Goal: Check status: Check status

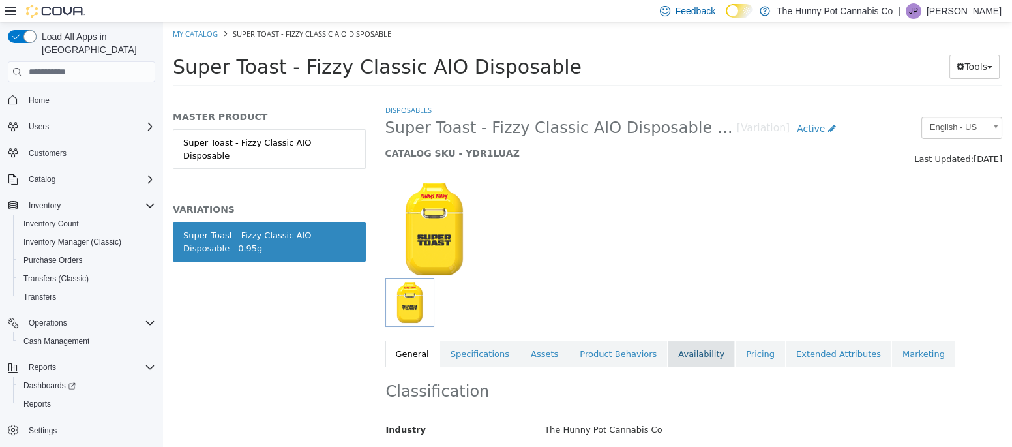
click at [681, 358] on link "Availability" at bounding box center [701, 353] width 67 height 27
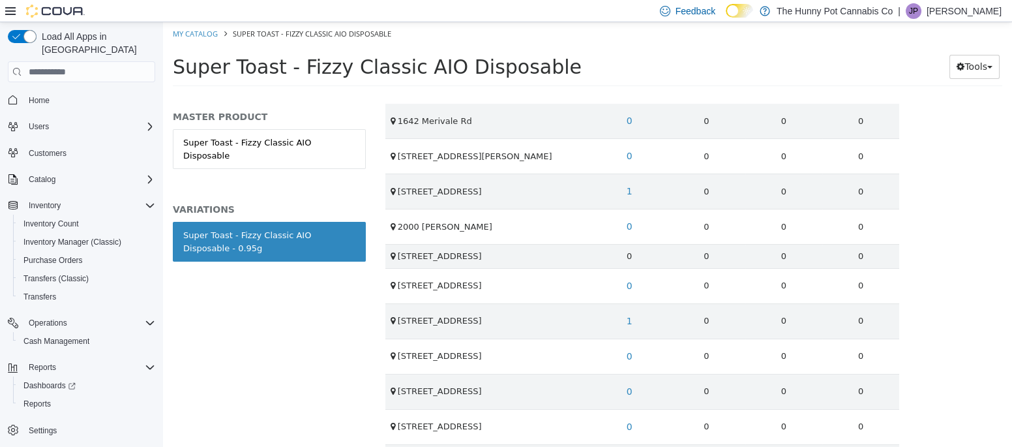
scroll to position [799, 0]
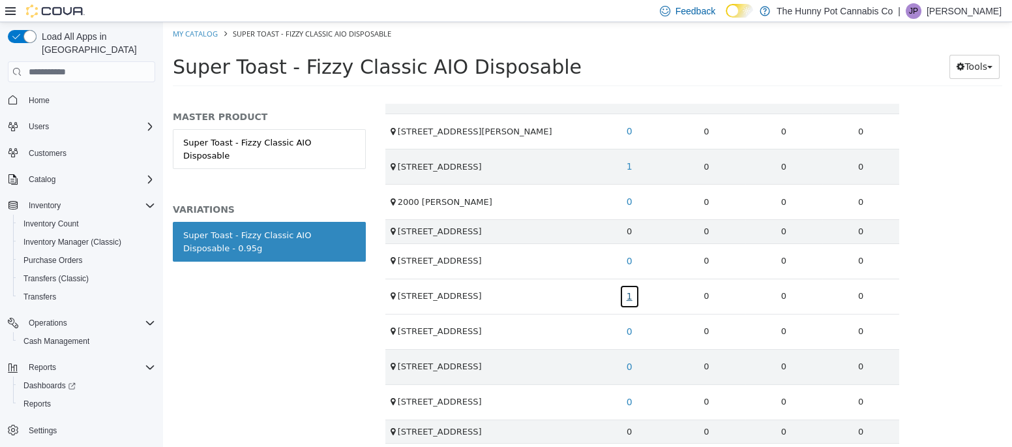
click at [627, 288] on link "1" at bounding box center [630, 296] width 20 height 24
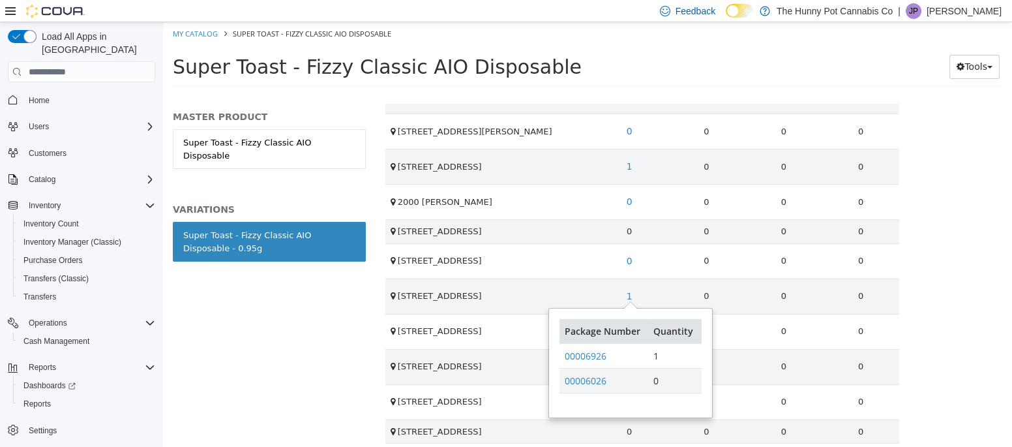
click at [354, 353] on div "MASTER PRODUCT Super Toast - Fizzy Classic AIO Disposable VARIATIONS Super Toas…" at bounding box center [269, 275] width 213 height 343
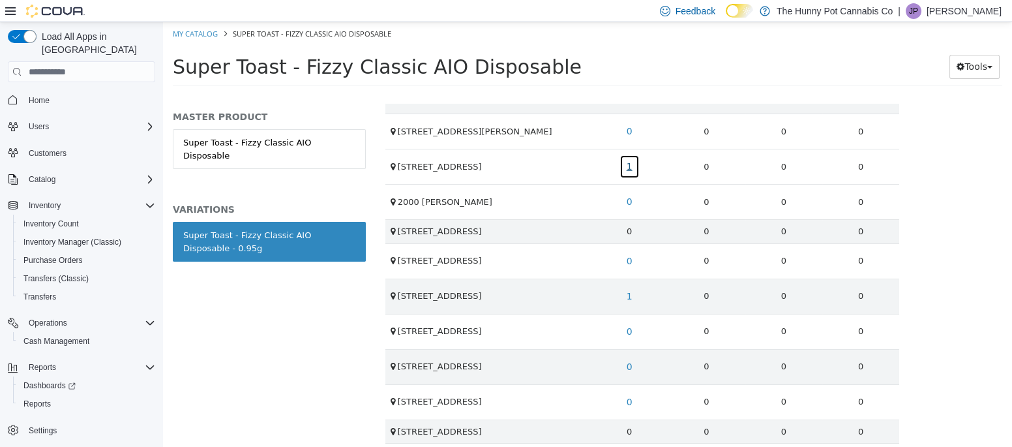
click at [630, 158] on link "1" at bounding box center [630, 167] width 20 height 24
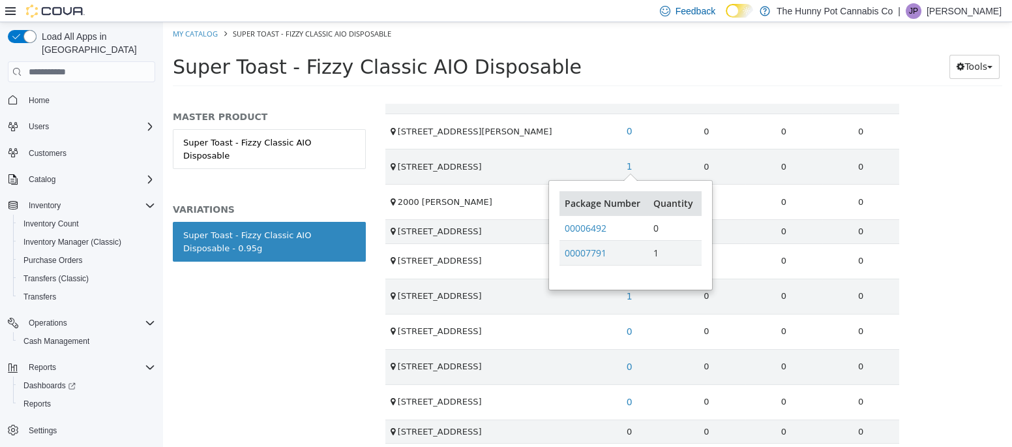
click at [348, 367] on div "MASTER PRODUCT Super Toast - Fizzy Classic AIO Disposable VARIATIONS Super Toas…" at bounding box center [269, 275] width 213 height 343
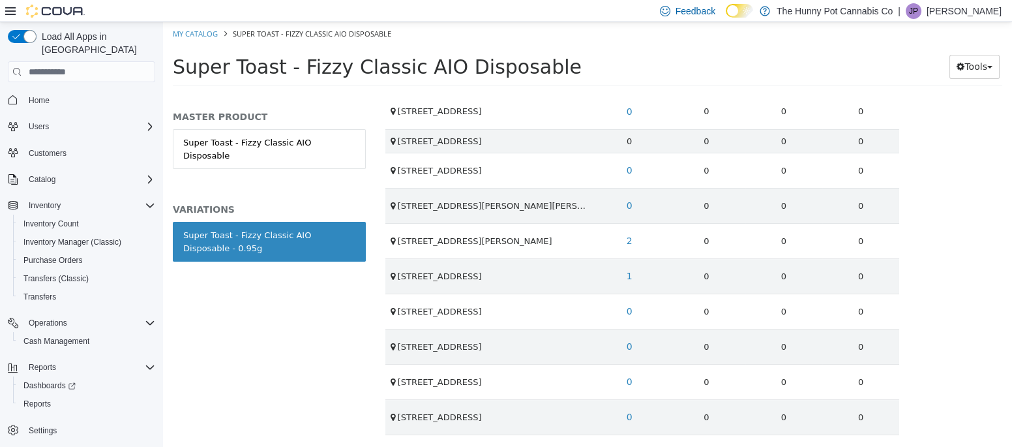
scroll to position [1090, 0]
click at [628, 230] on link "2" at bounding box center [630, 240] width 20 height 24
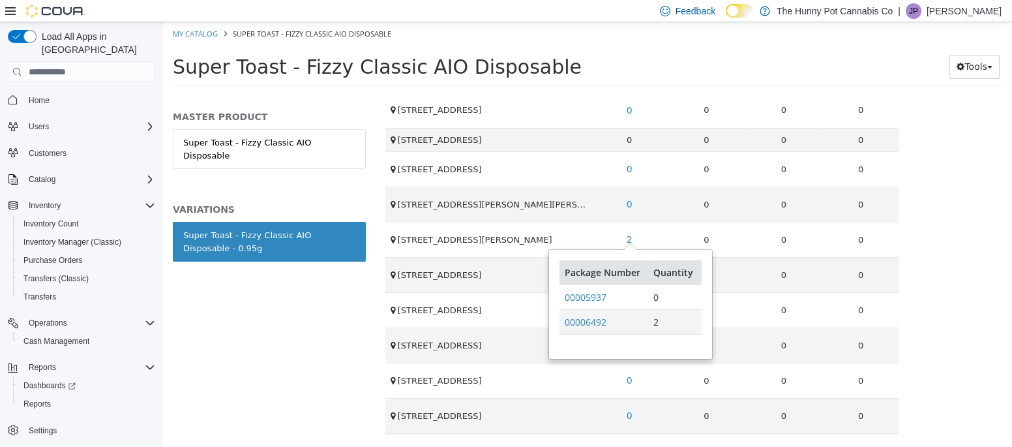
click at [953, 277] on div "Disposables Super Toast - Fizzy Classic AIO Disposable - 0.95g [Variation] Acti…" at bounding box center [694, 275] width 637 height 343
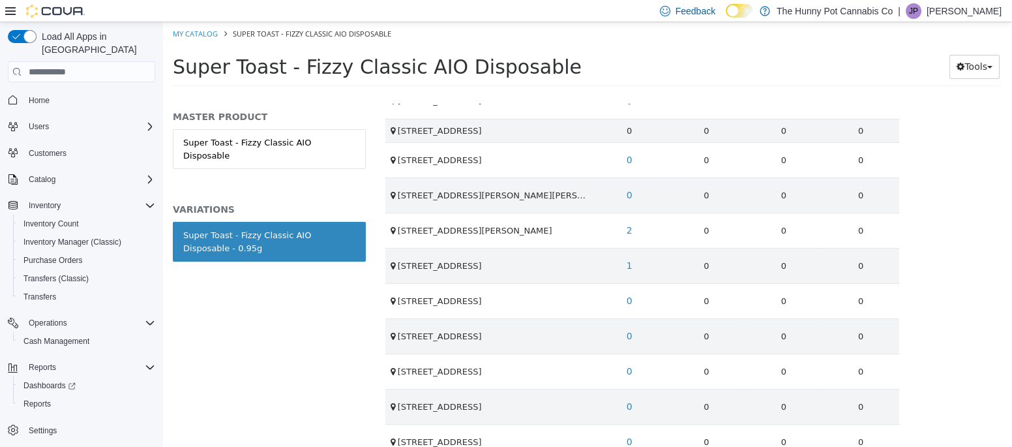
scroll to position [1103, 0]
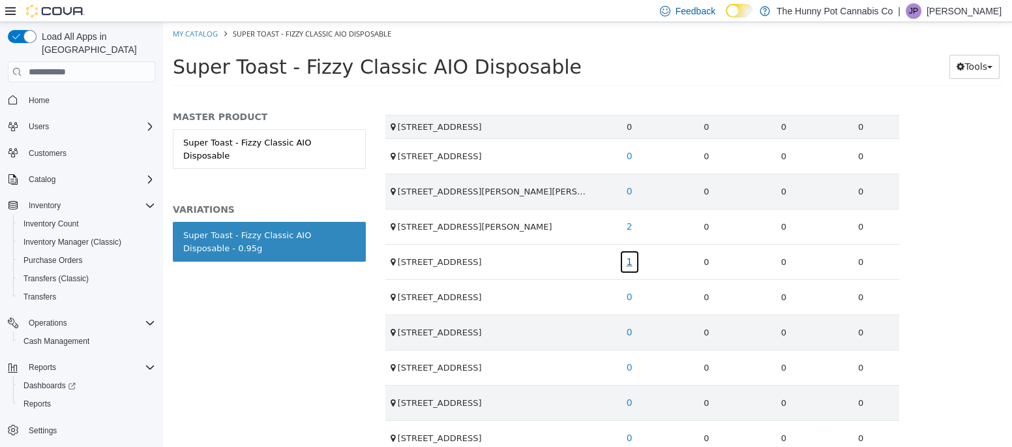
click at [627, 250] on link "1" at bounding box center [630, 262] width 20 height 24
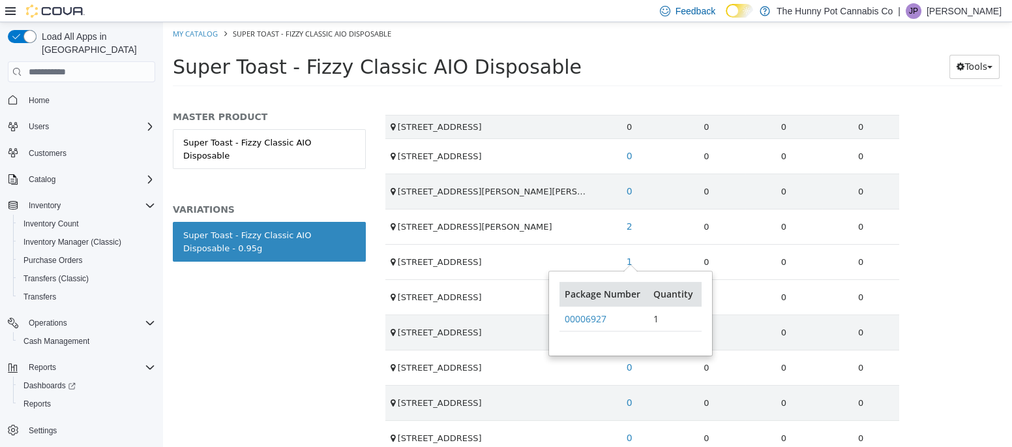
click at [549, 250] on td "[STREET_ADDRESS]" at bounding box center [488, 262] width 206 height 35
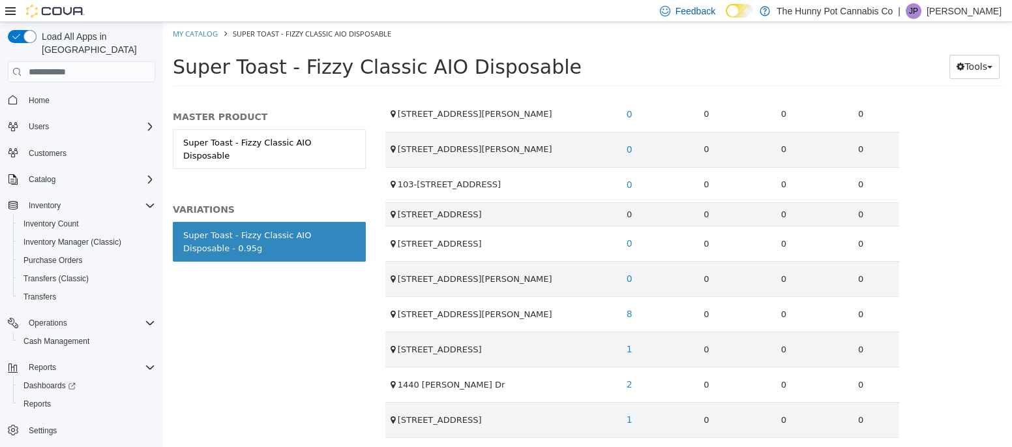
scroll to position [406, 0]
click at [631, 313] on link "8" at bounding box center [630, 313] width 20 height 24
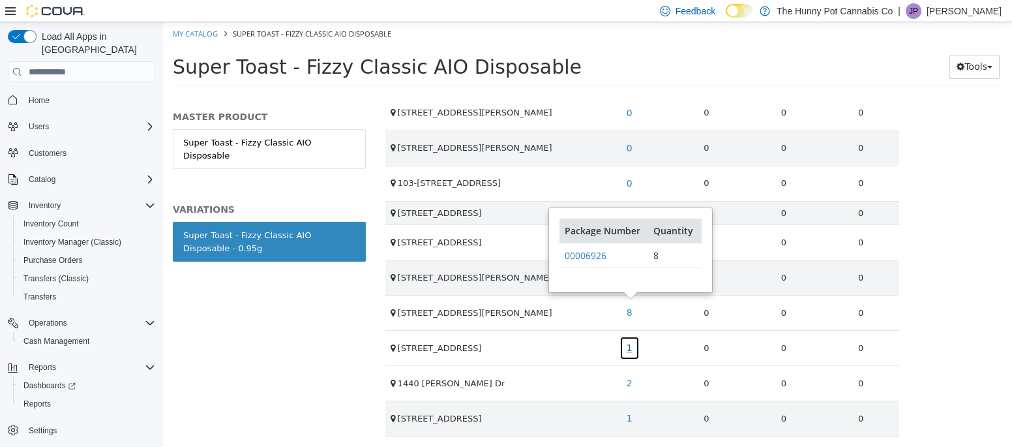
click at [627, 342] on link "1" at bounding box center [630, 348] width 20 height 24
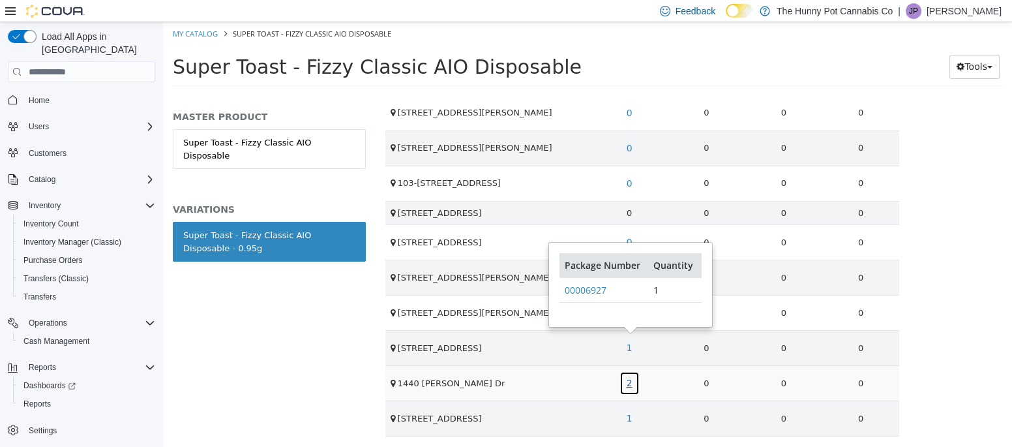
click at [629, 377] on link "2" at bounding box center [630, 383] width 20 height 24
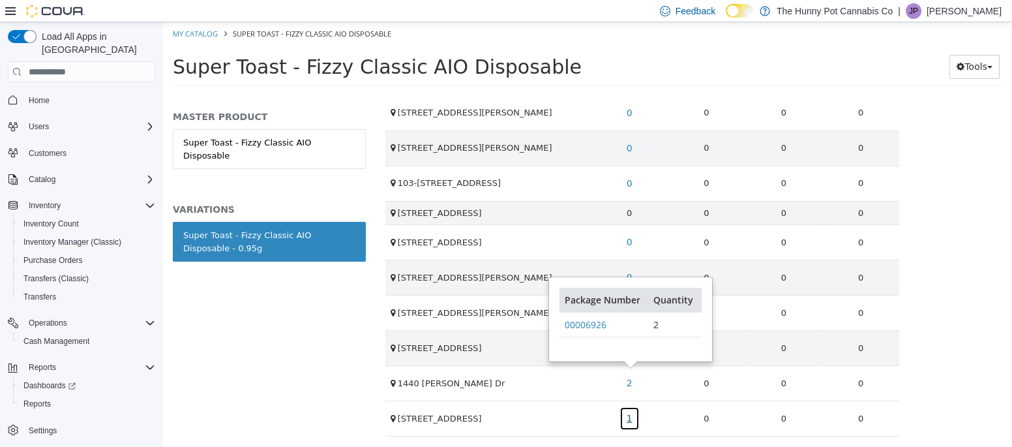
click at [626, 411] on link "1" at bounding box center [630, 418] width 20 height 24
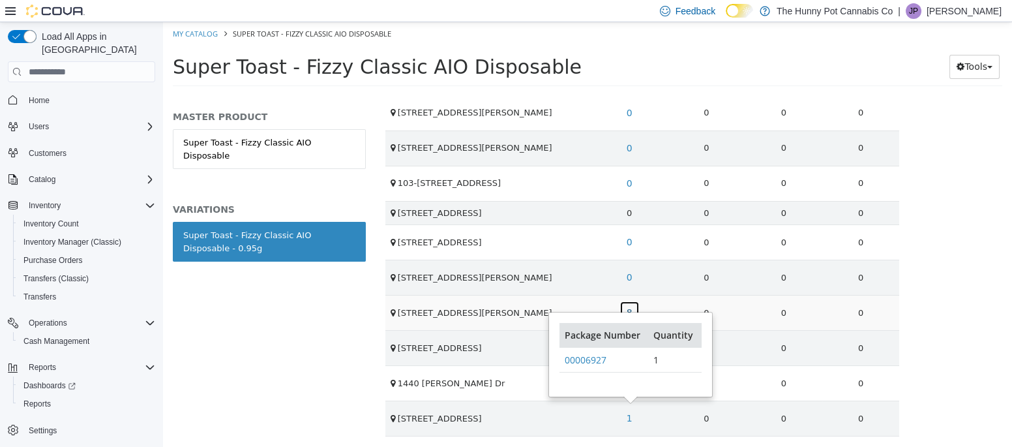
click at [631, 303] on link "8" at bounding box center [630, 313] width 20 height 24
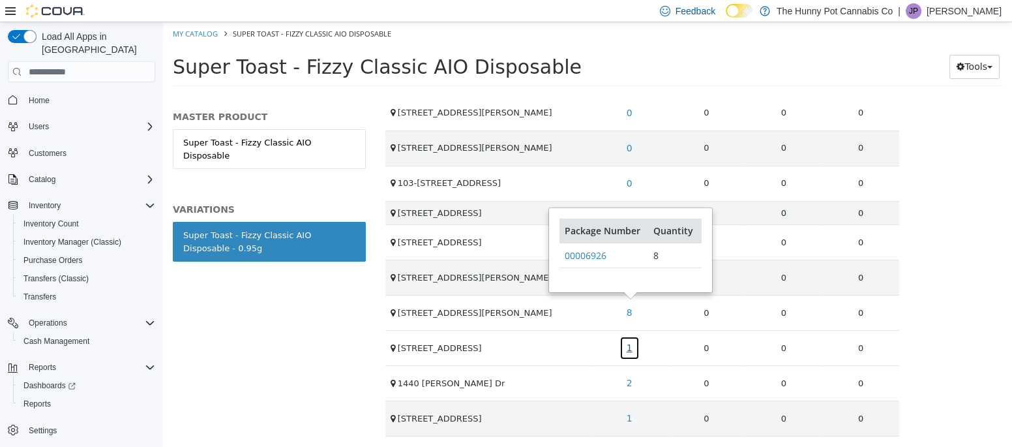
click at [630, 346] on link "1" at bounding box center [630, 348] width 20 height 24
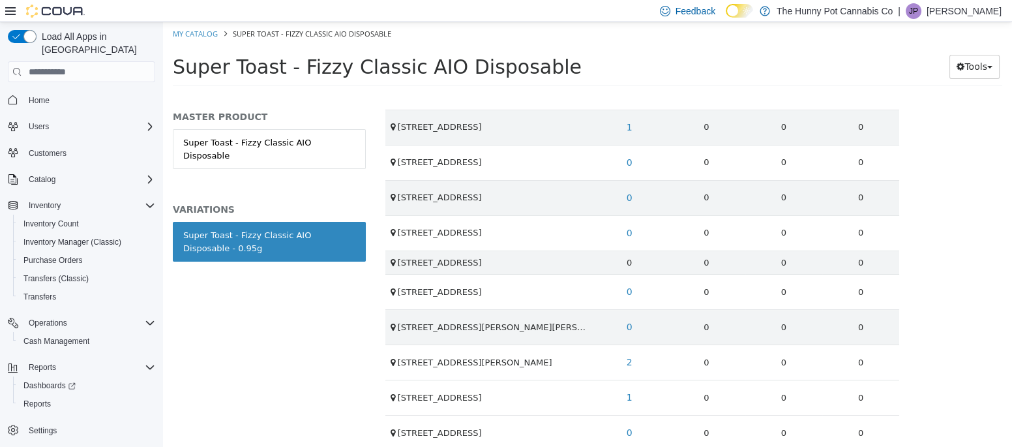
scroll to position [968, 0]
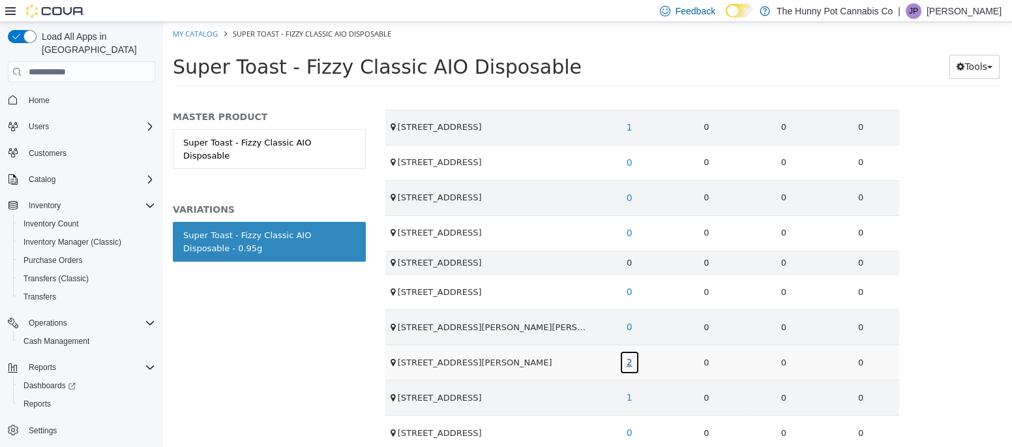
click at [629, 351] on link "2" at bounding box center [630, 362] width 20 height 24
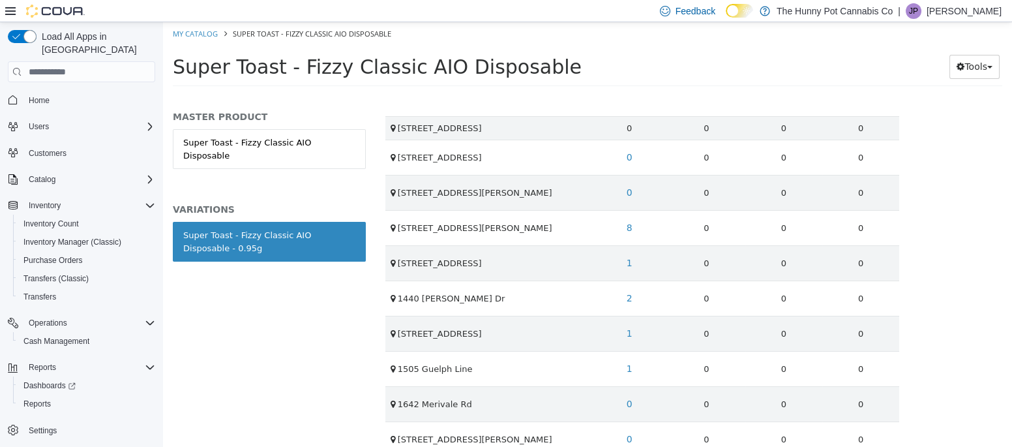
scroll to position [489, 0]
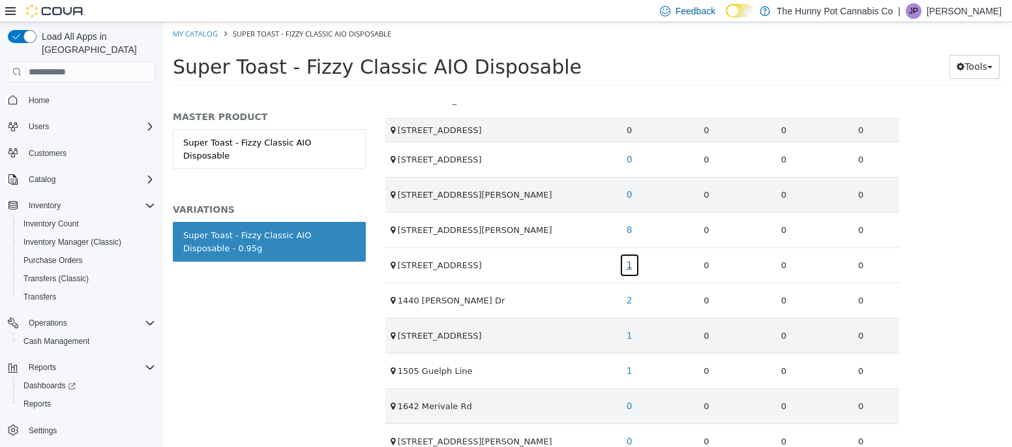
click at [635, 260] on link "1" at bounding box center [630, 265] width 20 height 24
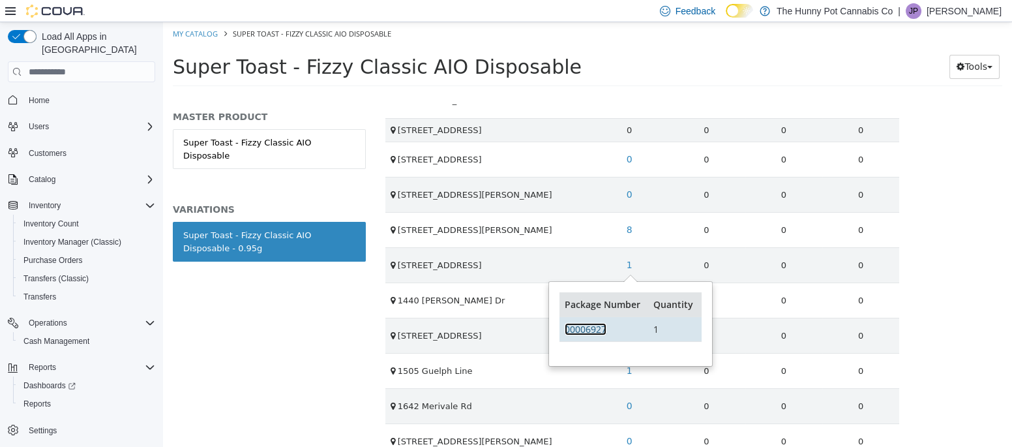
click at [588, 325] on link "00006927" at bounding box center [586, 329] width 42 height 12
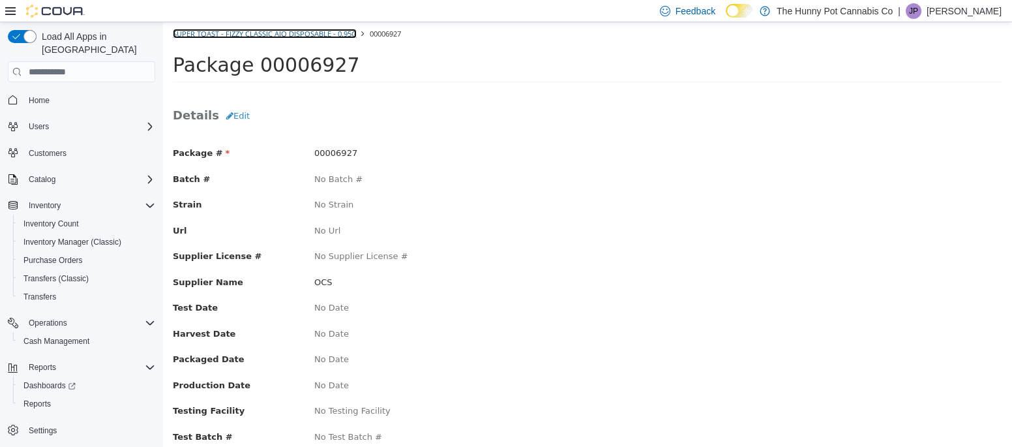
click at [320, 32] on link "Super Toast - Fizzy Classic AIO Disposable - 0.95g" at bounding box center [265, 34] width 184 height 10
